Goal: Check status: Check status

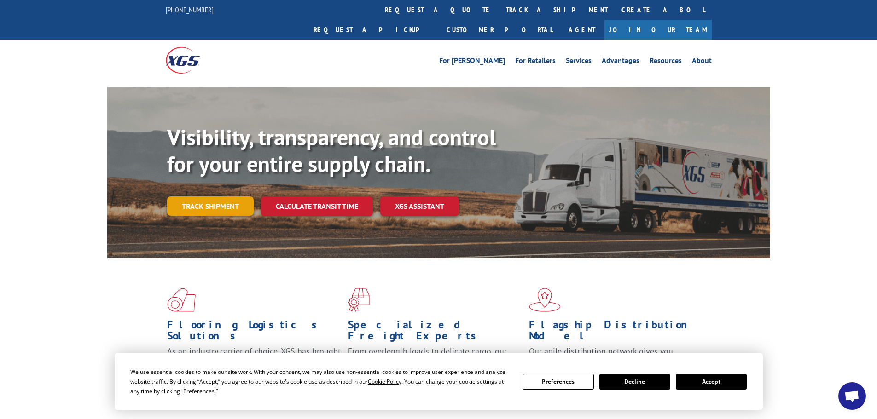
click at [186, 197] on link "Track shipment" at bounding box center [210, 206] width 87 height 19
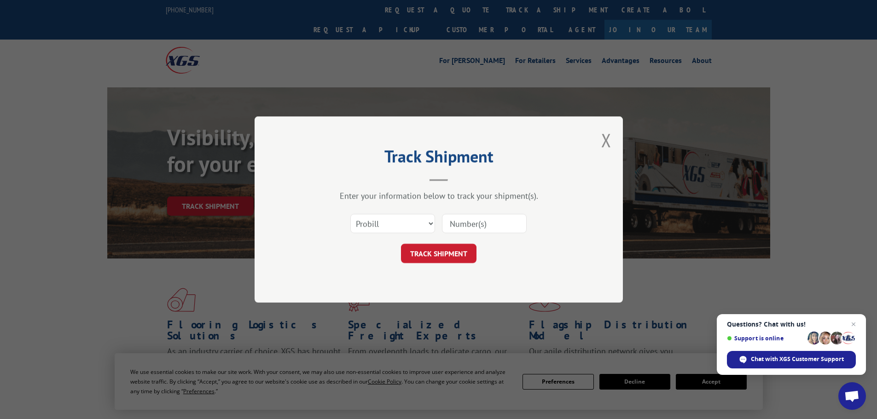
click at [484, 222] on input at bounding box center [484, 223] width 85 height 19
paste input "431825235245"
type input "431825235245"
click at [453, 255] on button "TRACK SHIPMENT" at bounding box center [438, 253] width 75 height 19
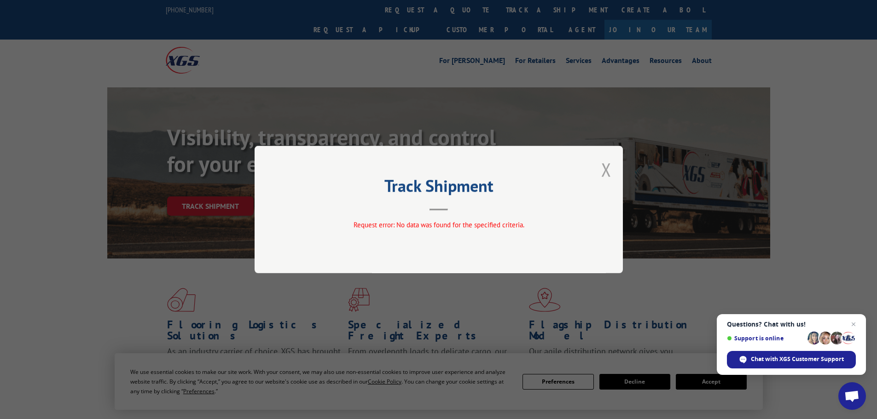
click at [605, 167] on button "Close modal" at bounding box center [606, 169] width 10 height 24
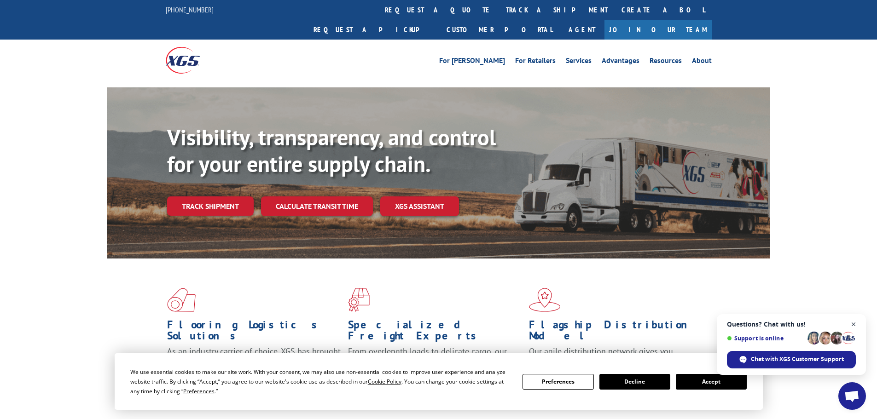
click at [852, 324] on span "Close chat" at bounding box center [854, 325] width 12 height 12
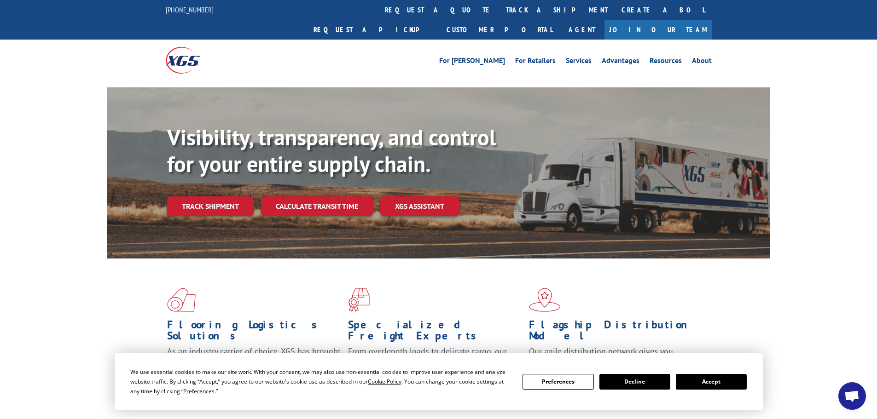
click at [634, 382] on button "Decline" at bounding box center [634, 382] width 71 height 16
